Goal: Transaction & Acquisition: Purchase product/service

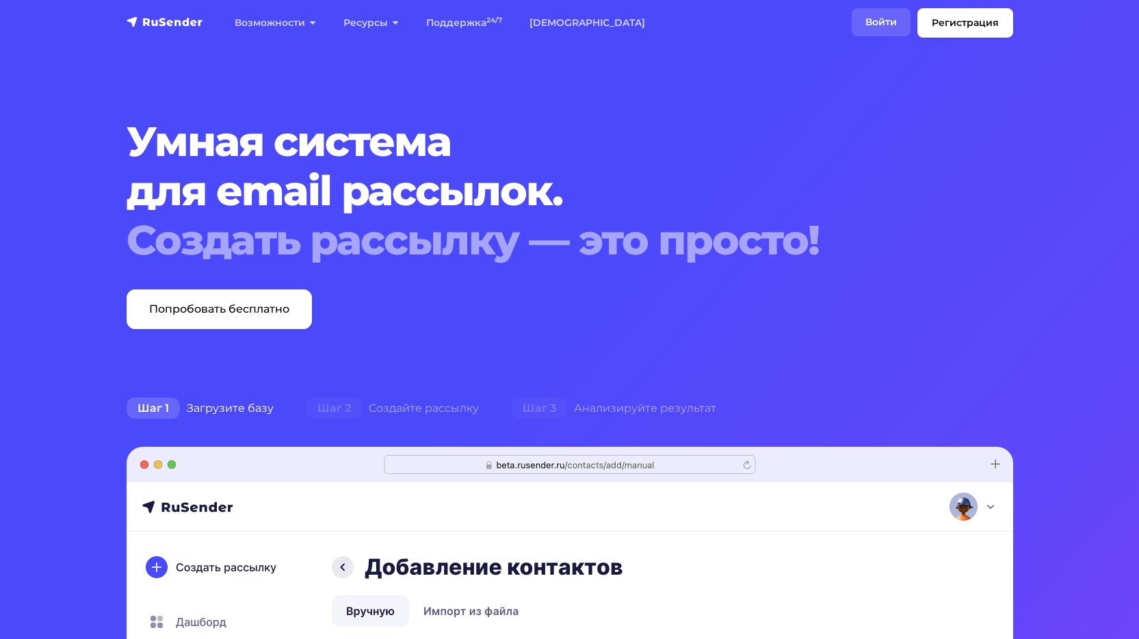
click at [887, 24] on link "Войти" at bounding box center [880, 22] width 59 height 28
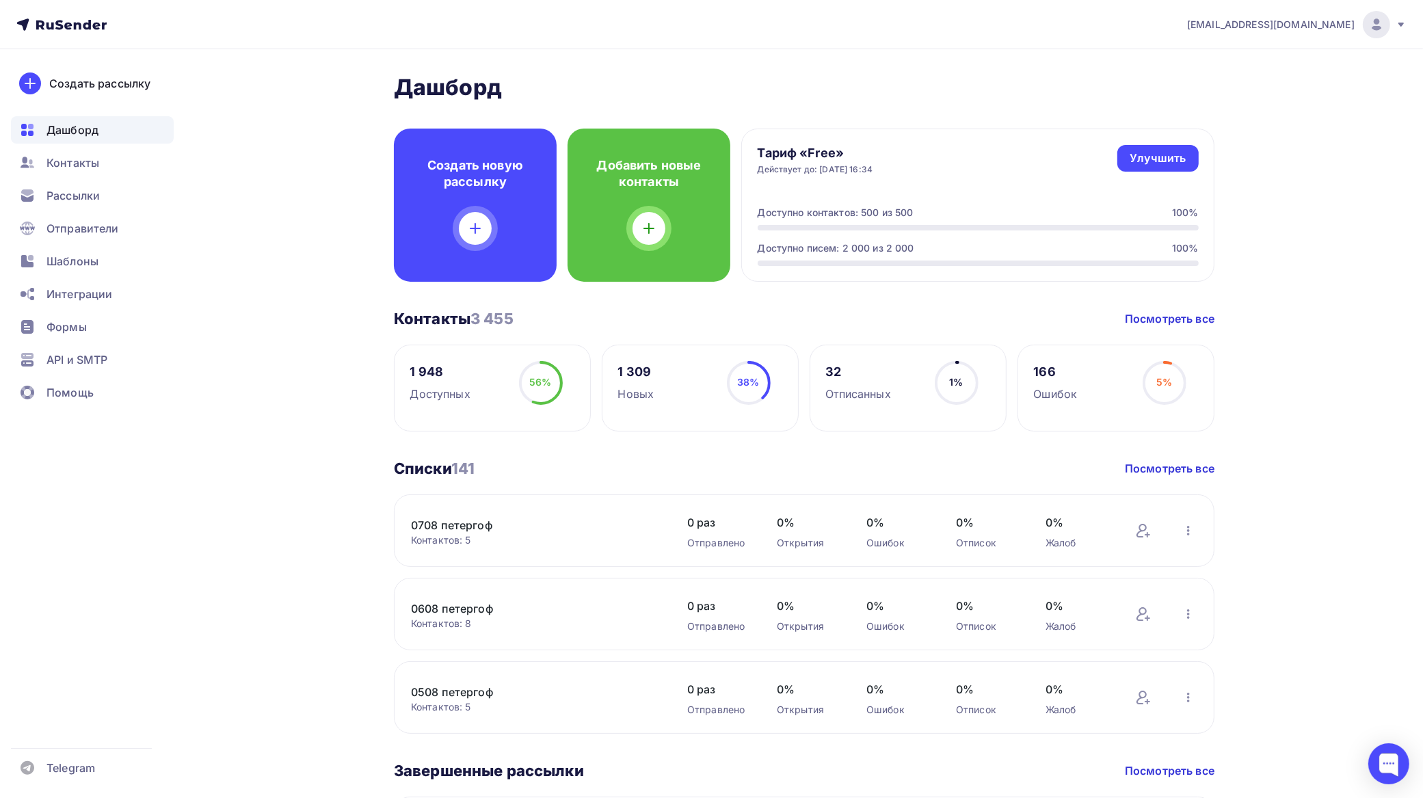
click at [1386, 25] on div at bounding box center [1376, 24] width 27 height 27
click at [1226, 83] on span "[DEMOGRAPHIC_DATA]" at bounding box center [1263, 87] width 125 height 16
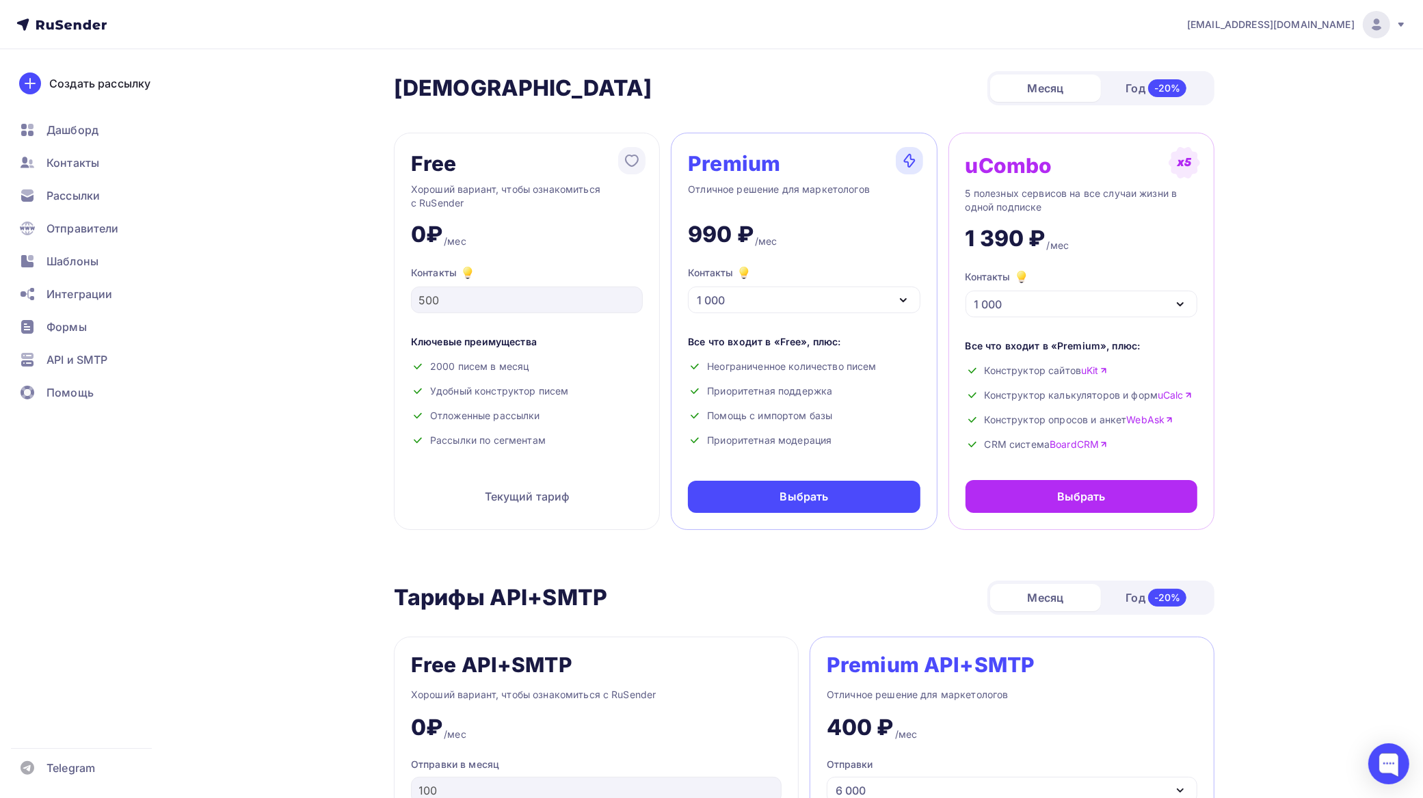
click at [786, 296] on div "1 000" at bounding box center [804, 300] width 232 height 27
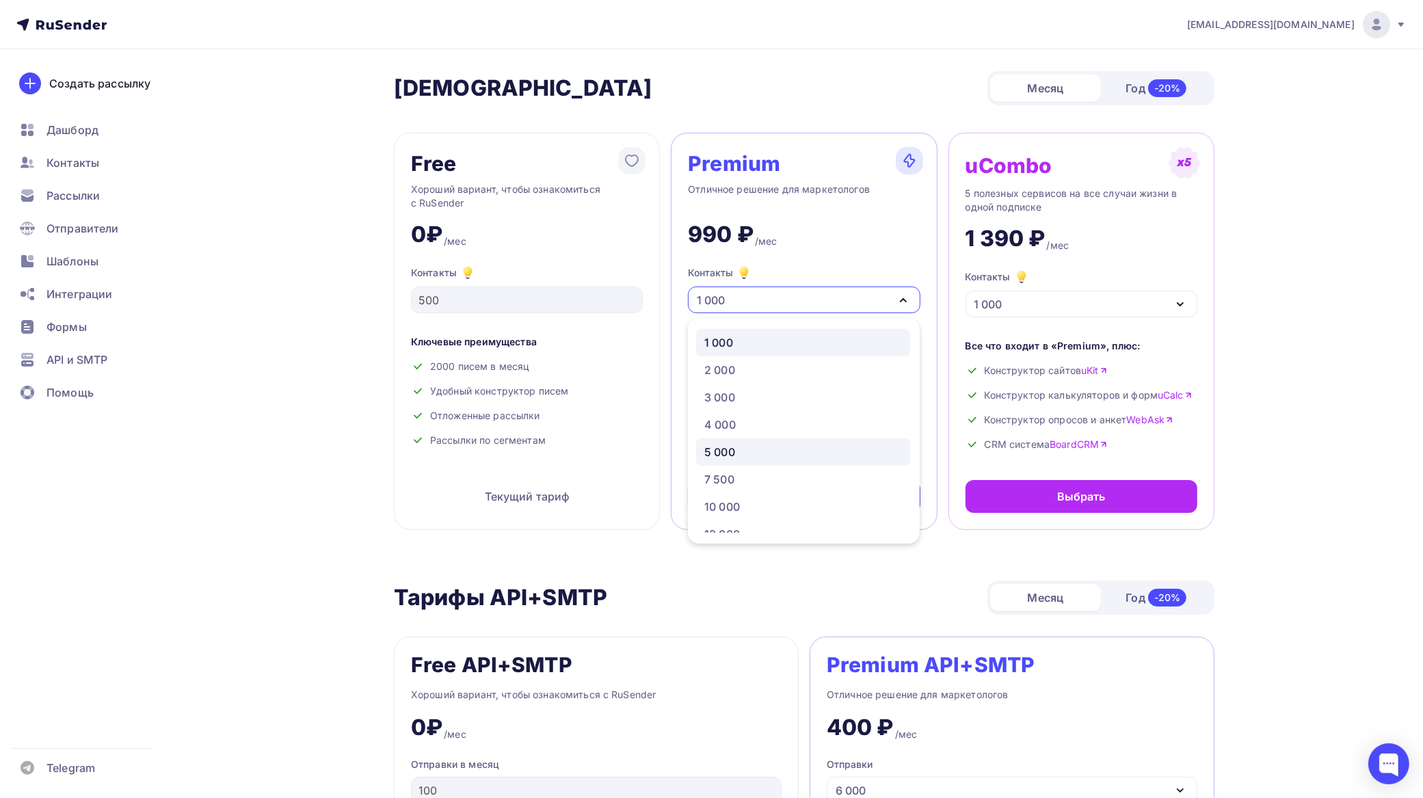
click at [740, 444] on div "5 000" at bounding box center [803, 452] width 198 height 16
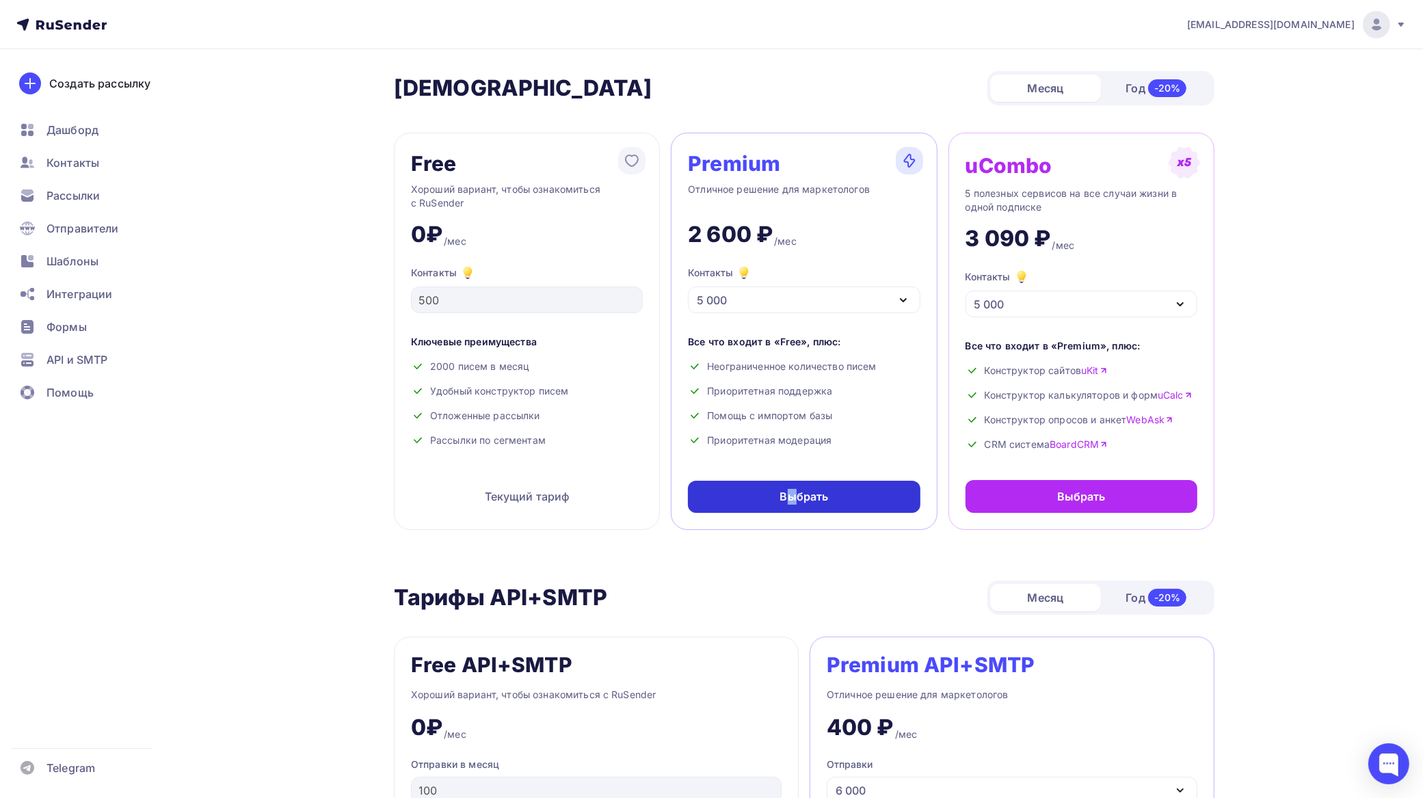
click at [792, 490] on div "Выбрать" at bounding box center [804, 497] width 49 height 16
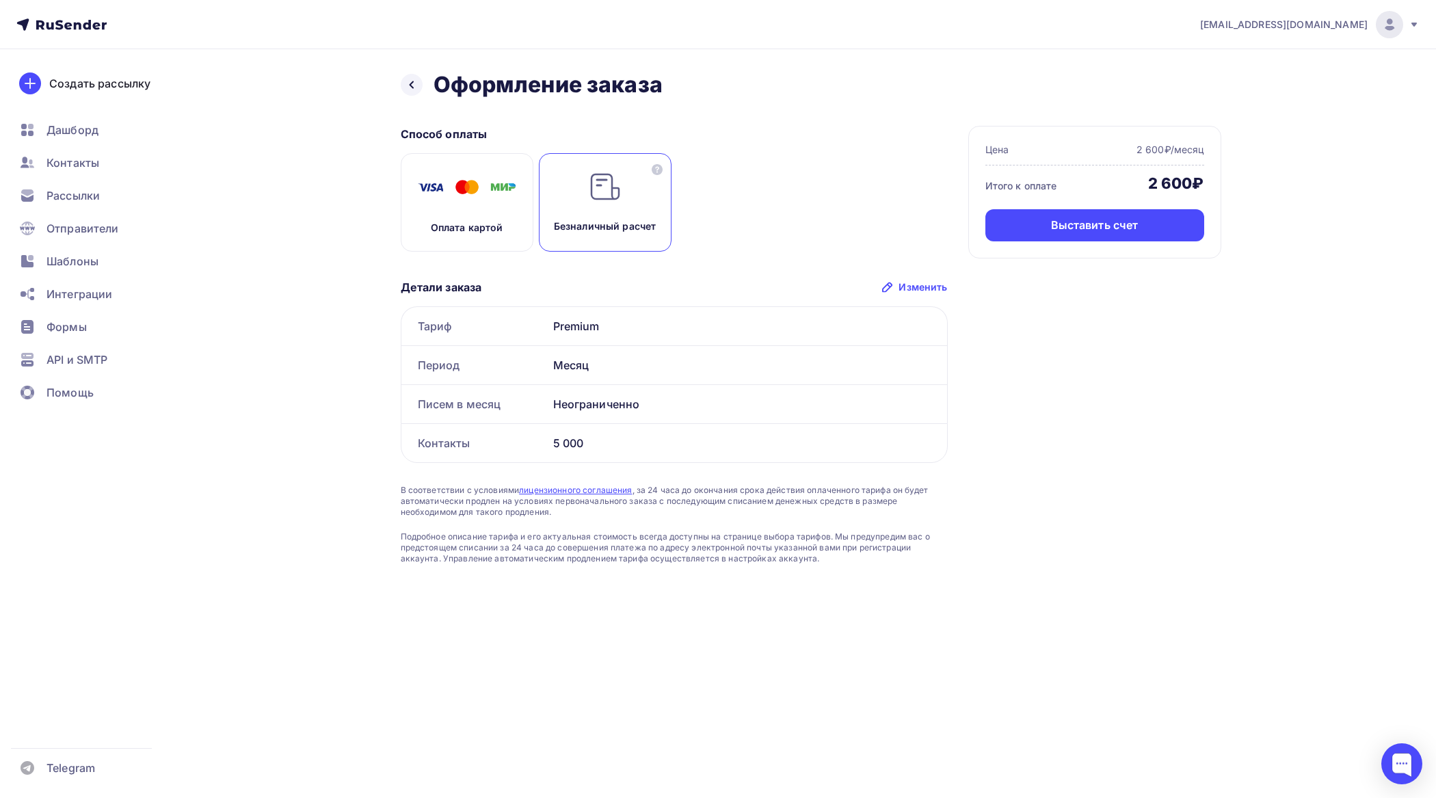
click at [612, 202] on img at bounding box center [605, 186] width 33 height 33
click at [1126, 226] on div "Выставить счет" at bounding box center [1095, 225] width 88 height 16
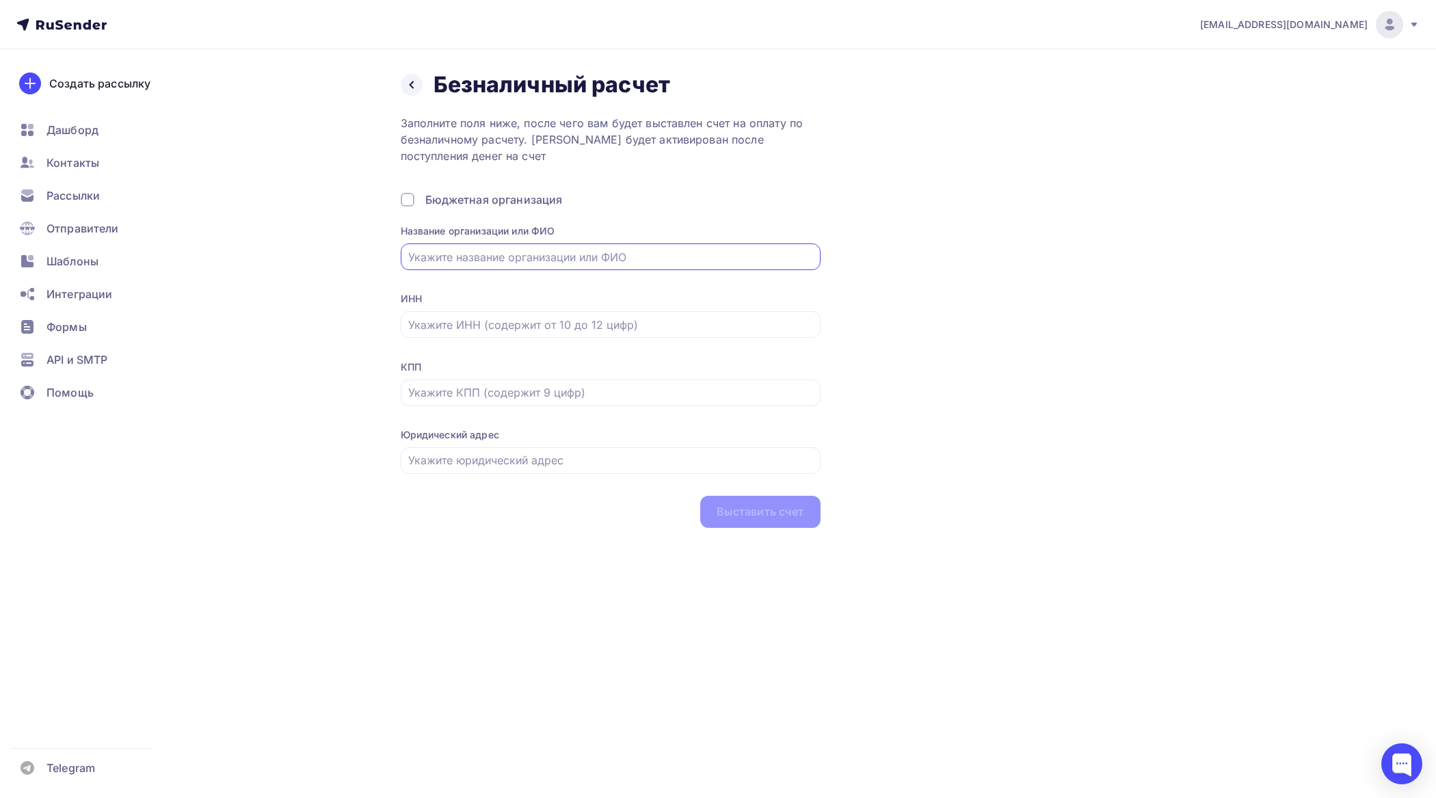
click at [610, 256] on input "text" at bounding box center [610, 257] width 404 height 16
paste input "ИП Ерошевич Ольга Викторовна"
type input "ИП Ерошевич Ольга Викторовна"
click at [501, 321] on input "text" at bounding box center [610, 325] width 404 height 16
paste input "781307400836"
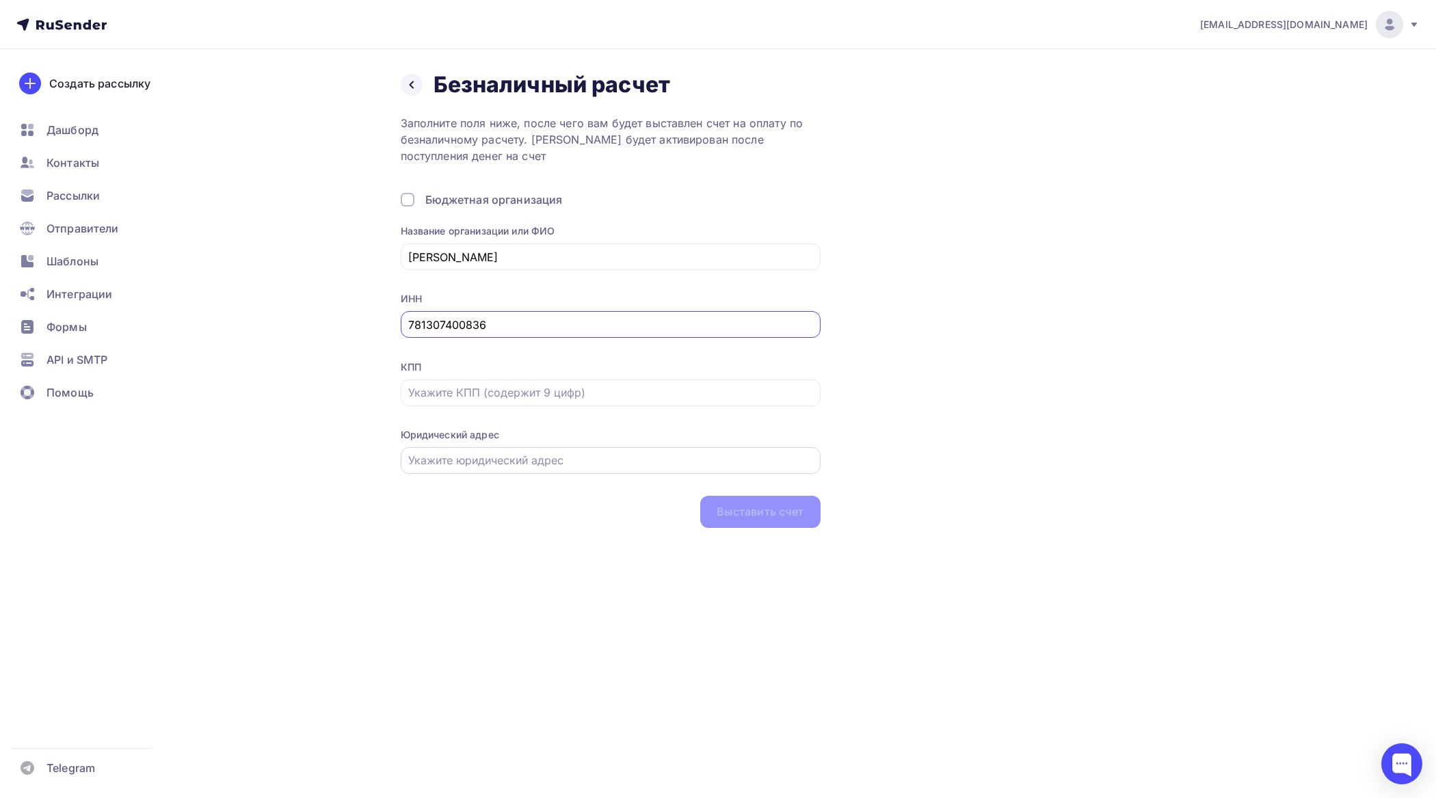
type input "781307400836"
click at [515, 460] on input "text" at bounding box center [610, 460] width 404 height 16
click at [501, 399] on input "text" at bounding box center [610, 392] width 404 height 16
click at [451, 466] on input "text" at bounding box center [610, 460] width 404 height 16
click at [494, 456] on input "text" at bounding box center [610, 460] width 404 height 16
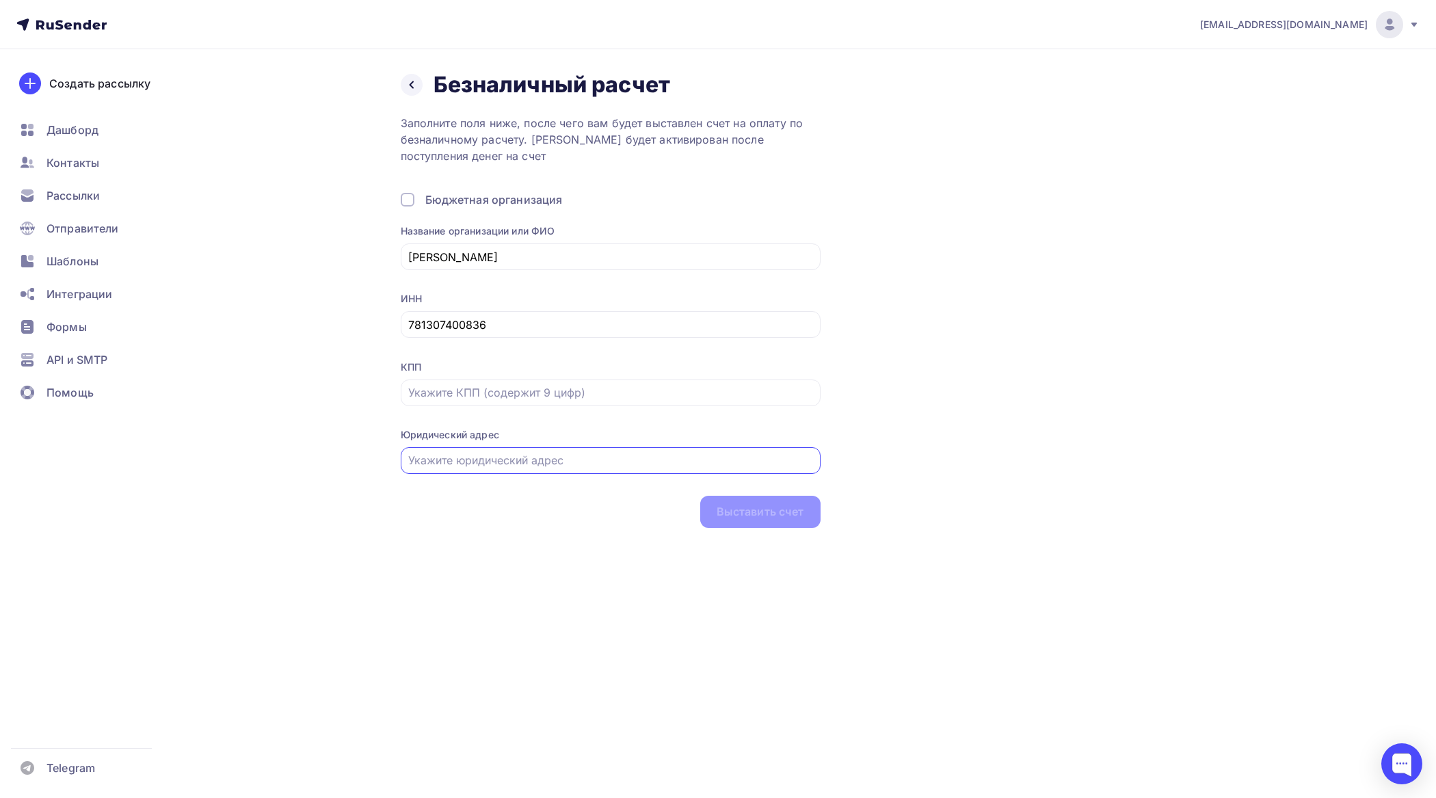
paste input "Ленинградская область, Кингисеппский район, деревня Керстово"
type input "Ленинградская область, Кингисеппский район, деревня Керстово"
click at [581, 391] on input "text" at bounding box center [610, 392] width 404 height 16
paste input "784101001"
type input "784101001"
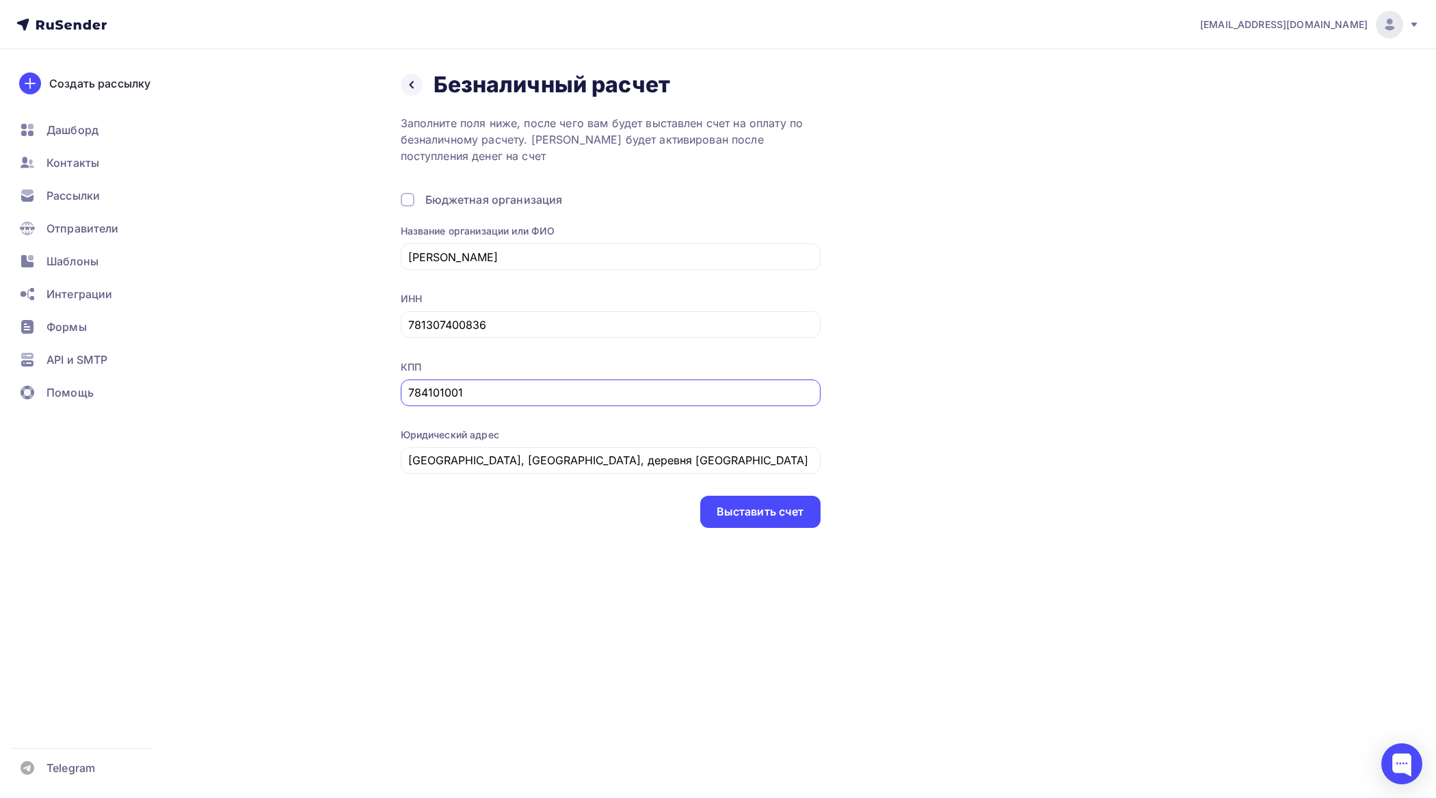
click at [774, 515] on div "Выставить счет" at bounding box center [761, 512] width 88 height 16
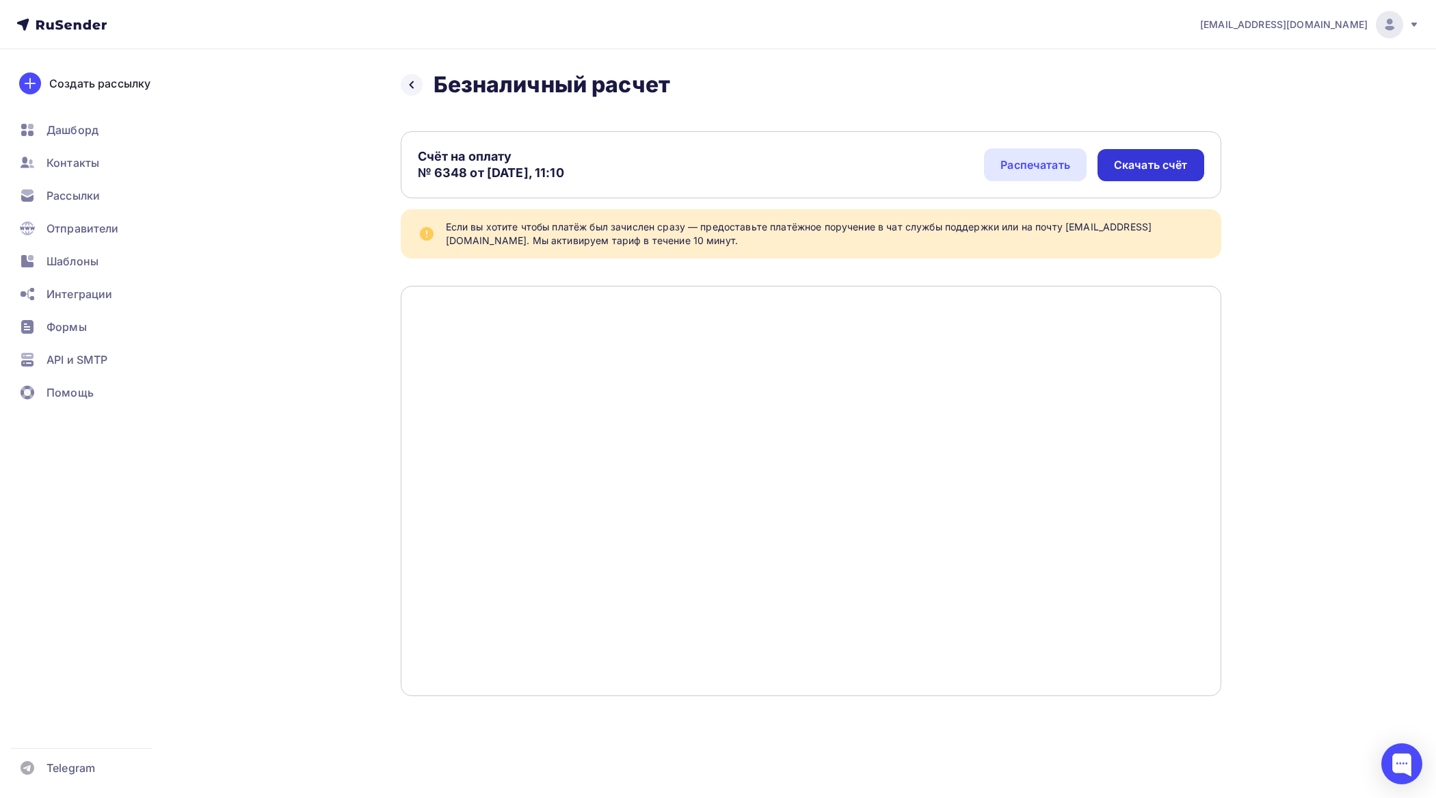
click at [1161, 158] on div "Скачать счёт" at bounding box center [1151, 165] width 74 height 16
